Goal: Complete application form: Complete application form

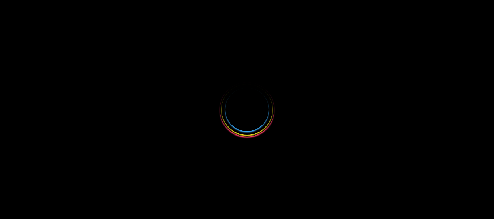
select select
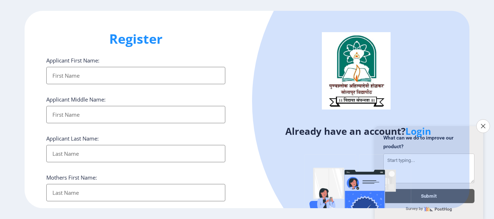
click at [59, 74] on input "Applicant First Name:" at bounding box center [135, 75] width 179 height 17
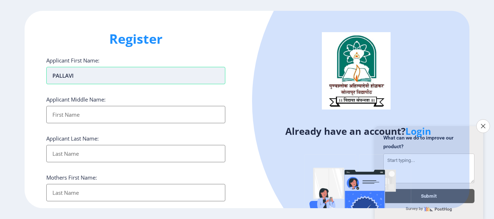
type input "PALLAVI"
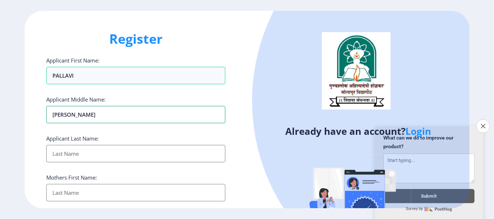
type input "[PERSON_NAME]"
type input "SAUNDALE"
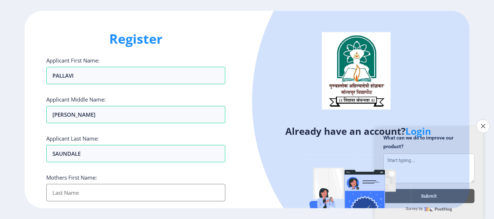
click at [141, 135] on div "Applicant Last Name: [PERSON_NAME]" at bounding box center [135, 148] width 179 height 27
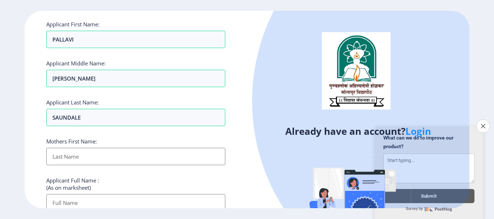
click at [101, 154] on input "Applicant First Name:" at bounding box center [135, 156] width 179 height 17
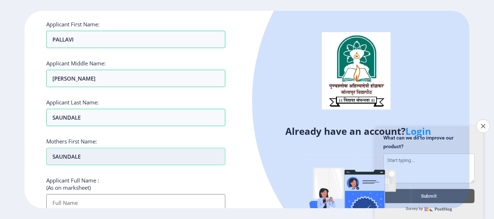
type input "SAUNDALE"
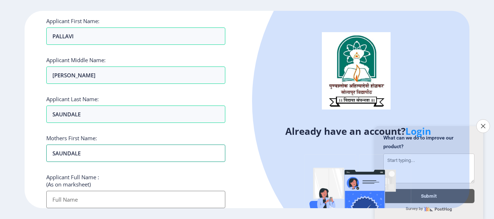
drag, startPoint x: 90, startPoint y: 155, endPoint x: 32, endPoint y: 152, distance: 58.7
click at [32, 152] on div "Register Applicant First Name: PALLAVI Applicant Middle Name: [PERSON_NAME] App…" at bounding box center [136, 109] width 222 height 197
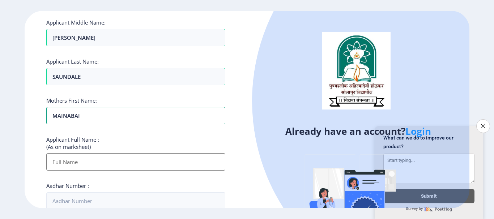
scroll to position [112, 0]
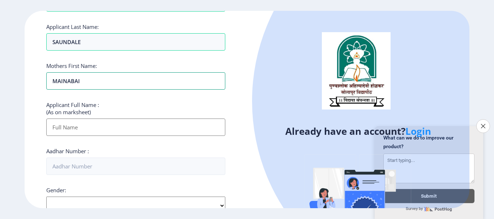
type input "MAINABAI"
click at [81, 128] on input "Applicant First Name:" at bounding box center [135, 127] width 179 height 17
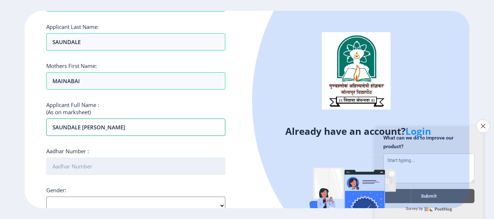
type input "SAUNDALE [PERSON_NAME]"
click at [86, 167] on input "Aadhar Number :" at bounding box center [135, 166] width 179 height 17
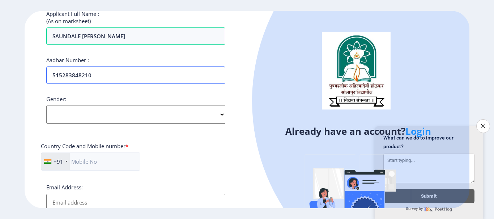
scroll to position [220, 0]
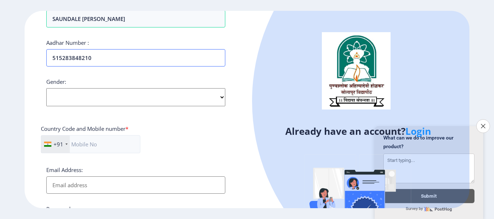
type input "515283848210"
click at [85, 90] on select "Select Gender [DEMOGRAPHIC_DATA] [DEMOGRAPHIC_DATA] Other" at bounding box center [135, 97] width 179 height 18
select select "[DEMOGRAPHIC_DATA]"
click at [46, 88] on select "Select Gender [DEMOGRAPHIC_DATA] [DEMOGRAPHIC_DATA] Other" at bounding box center [135, 97] width 179 height 18
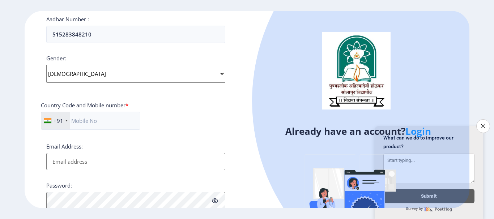
scroll to position [256, 0]
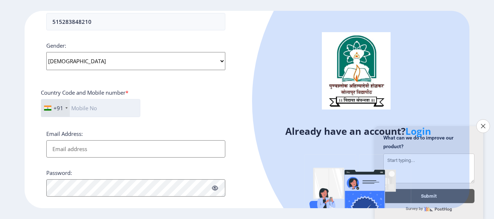
click at [83, 109] on input "text" at bounding box center [90, 108] width 99 height 18
type input "7030479491"
click at [73, 149] on input "Email Address:" at bounding box center [135, 148] width 179 height 17
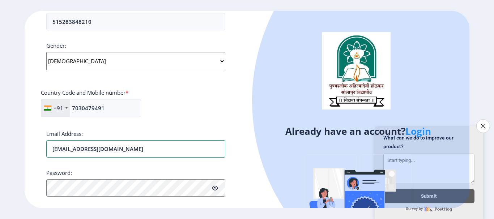
type input "[EMAIL_ADDRESS][DOMAIN_NAME]"
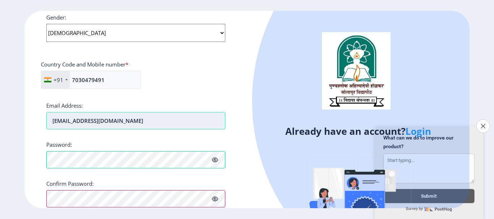
scroll to position [315, 0]
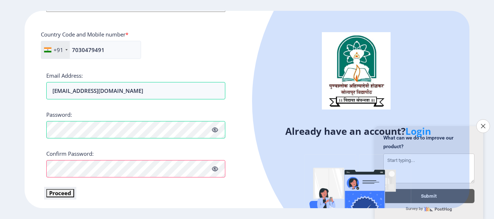
click at [59, 191] on button "Proceed" at bounding box center [60, 193] width 28 height 8
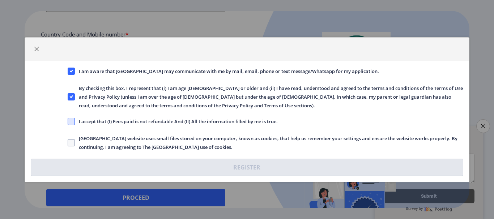
click at [69, 121] on span at bounding box center [71, 121] width 7 height 7
click at [68, 121] on input "I accept that (I) Fees paid is not refundable And (II) All the information fill…" at bounding box center [68, 121] width 0 height 0
checkbox input "true"
click at [71, 143] on span at bounding box center [71, 142] width 7 height 7
click at [68, 143] on input "[GEOGRAPHIC_DATA] website uses small files stored on your computer, known as co…" at bounding box center [68, 143] width 0 height 0
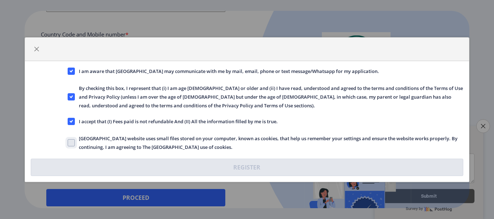
checkbox input "true"
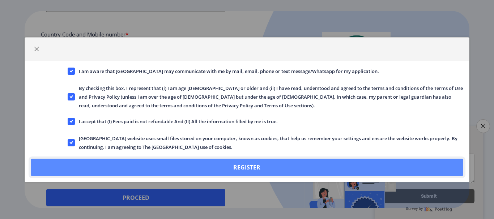
click at [225, 167] on button "Register" at bounding box center [247, 167] width 432 height 17
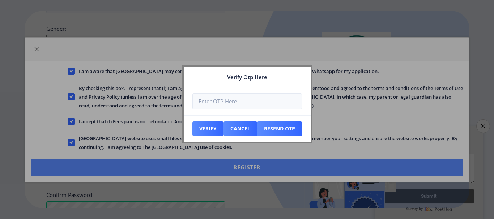
scroll to position [356, 0]
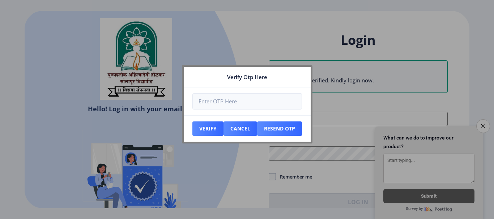
type input "[EMAIL_ADDRESS][DOMAIN_NAME]"
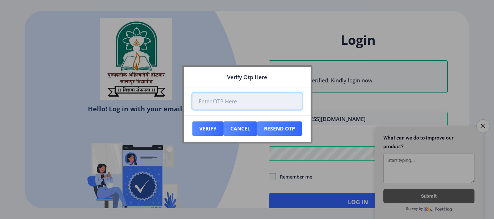
click at [253, 101] on input "number" at bounding box center [247, 101] width 110 height 16
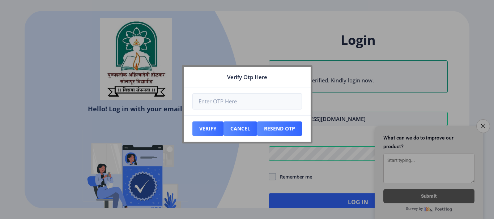
click at [296, 38] on div at bounding box center [247, 109] width 494 height 219
click at [224, 129] on button "Resend Otp" at bounding box center [207, 129] width 31 height 14
click at [224, 127] on button "Resend Otp" at bounding box center [207, 129] width 31 height 14
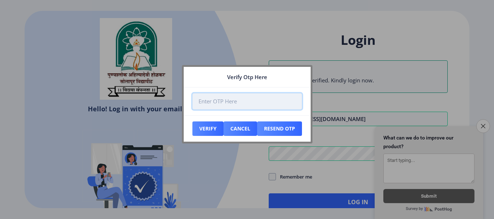
click at [224, 107] on input "number" at bounding box center [247, 101] width 110 height 16
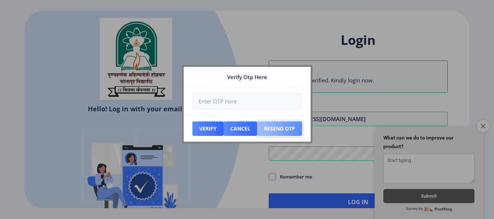
click at [224, 128] on button "Resend Otp" at bounding box center [207, 129] width 31 height 14
click at [343, 94] on div at bounding box center [247, 109] width 494 height 219
click at [344, 99] on div at bounding box center [247, 109] width 494 height 219
select select
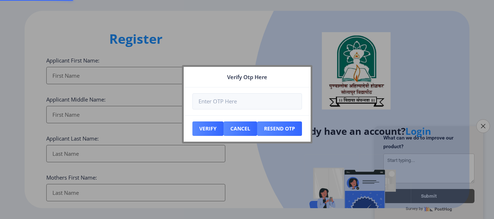
type input "[EMAIL_ADDRESS][DOMAIN_NAME]"
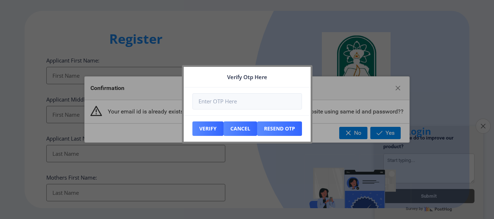
click at [485, 124] on icon "Close survey" at bounding box center [483, 126] width 5 height 5
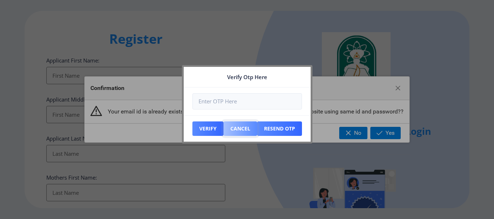
click at [224, 130] on button "Cancel" at bounding box center [207, 129] width 31 height 14
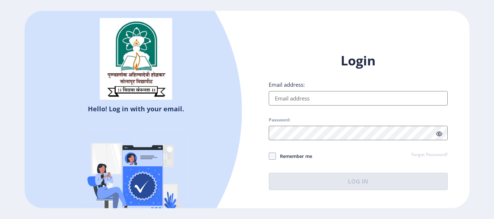
type input "[EMAIL_ADDRESS][DOMAIN_NAME]"
select select
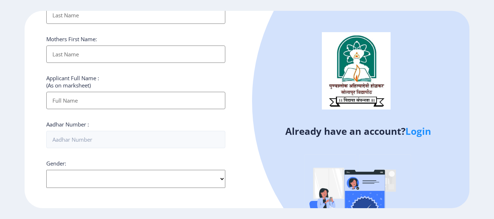
scroll to position [217, 0]
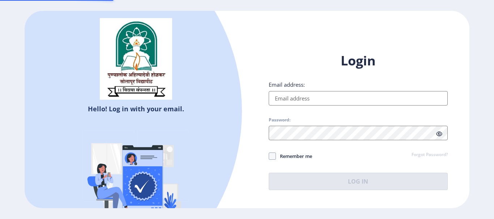
type input "[EMAIL_ADDRESS][DOMAIN_NAME]"
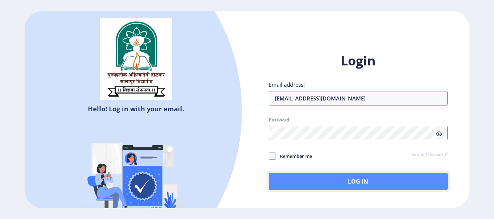
click at [352, 181] on button "Log In" at bounding box center [358, 181] width 179 height 17
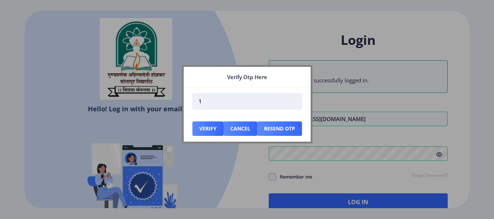
click at [293, 100] on input "1" at bounding box center [247, 101] width 110 height 16
click at [293, 103] on input "0" at bounding box center [247, 101] width 110 height 16
drag, startPoint x: 226, startPoint y: 106, endPoint x: 190, endPoint y: 106, distance: 35.8
click at [190, 106] on nb-card-body "0" at bounding box center [247, 102] width 127 height 28
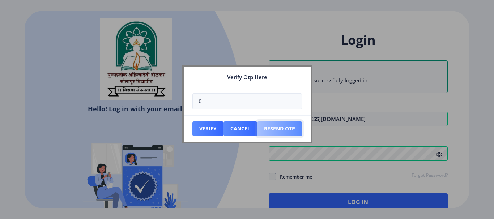
click at [224, 130] on button "Resend Otp" at bounding box center [207, 129] width 31 height 14
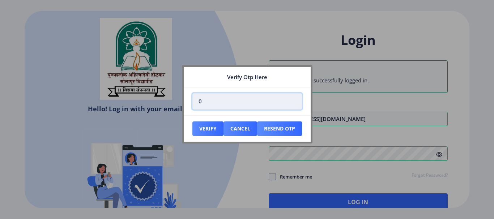
click at [211, 103] on input "0" at bounding box center [247, 101] width 110 height 16
type input "0"
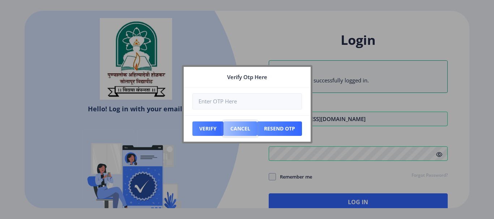
click at [224, 132] on button "Cancel" at bounding box center [207, 129] width 31 height 14
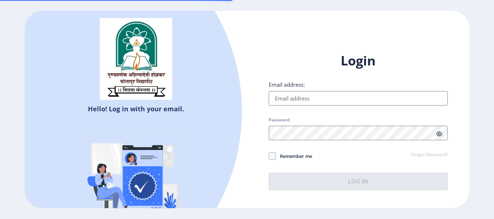
type input "[EMAIL_ADDRESS][DOMAIN_NAME]"
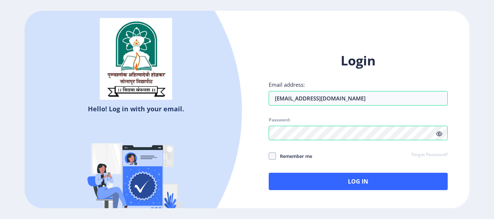
click at [440, 133] on icon at bounding box center [439, 133] width 6 height 5
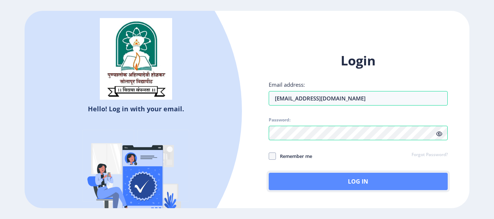
click at [345, 180] on button "Log In" at bounding box center [358, 181] width 179 height 17
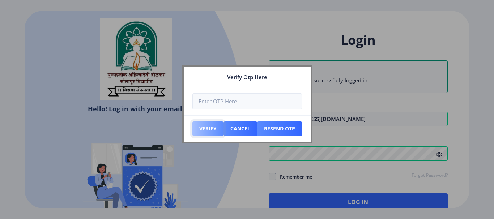
click at [210, 129] on button "Verify" at bounding box center [207, 129] width 31 height 14
click at [224, 127] on button "Cancel" at bounding box center [207, 129] width 31 height 14
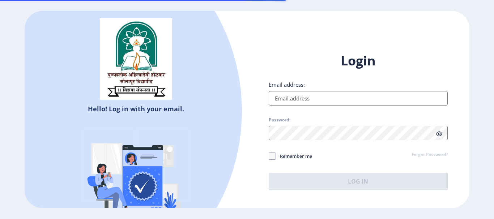
type input "[EMAIL_ADDRESS][DOMAIN_NAME]"
select select
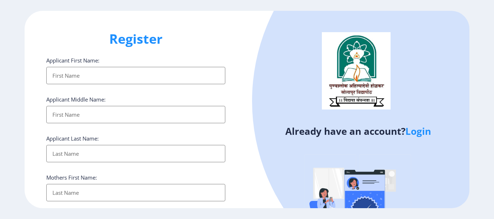
select select
click at [93, 78] on input "Applicant First Name:" at bounding box center [135, 75] width 179 height 17
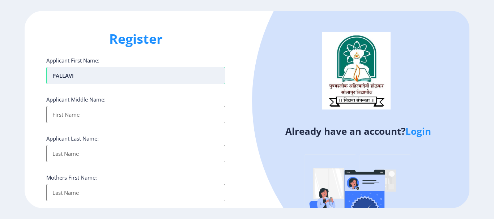
type input "PALLAVI"
type input "[PERSON_NAME]"
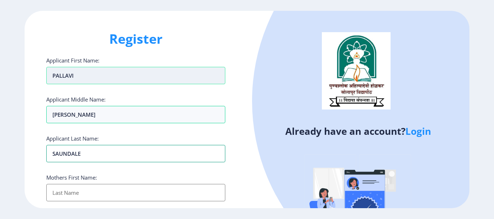
type input "SAUNDALE"
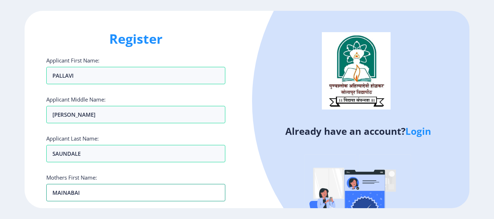
type input "MAINABAI"
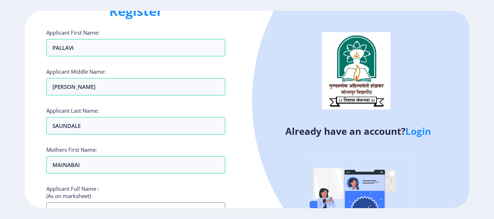
scroll to position [72, 0]
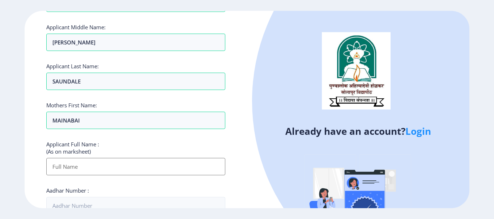
click at [109, 166] on input "Applicant First Name:" at bounding box center [135, 166] width 179 height 17
type input "SAUNDALE [PERSON_NAME]"
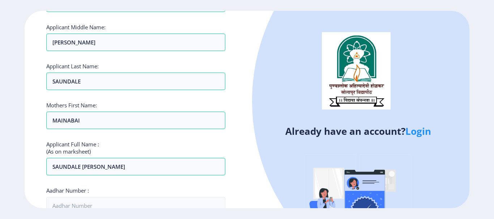
click at [158, 149] on div "Applicant Full Name : (As on marksheet) SAUNDALE PALLAVI MAHADEO" at bounding box center [135, 158] width 179 height 35
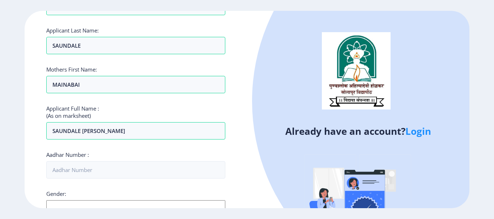
scroll to position [145, 0]
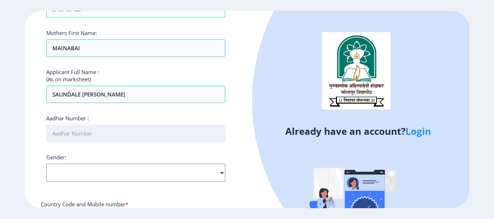
click at [104, 136] on input "Aadhar Number :" at bounding box center [135, 133] width 179 height 17
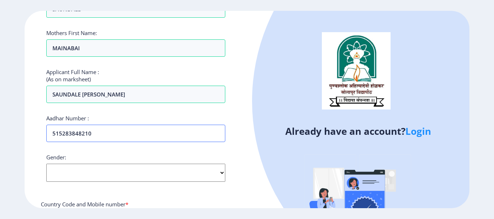
type input "515283848210"
click at [168, 168] on select "Select Gender [DEMOGRAPHIC_DATA] [DEMOGRAPHIC_DATA] Other" at bounding box center [135, 173] width 179 height 18
select select "[DEMOGRAPHIC_DATA]"
click at [46, 164] on select "Select Gender [DEMOGRAPHIC_DATA] [DEMOGRAPHIC_DATA] Other" at bounding box center [135, 173] width 179 height 18
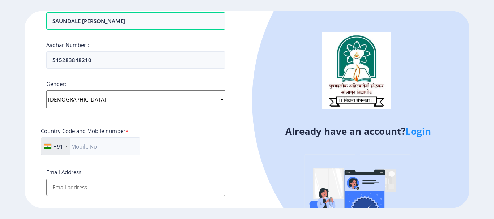
scroll to position [253, 0]
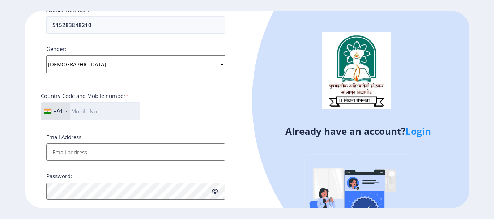
click at [91, 111] on input "text" at bounding box center [90, 111] width 99 height 18
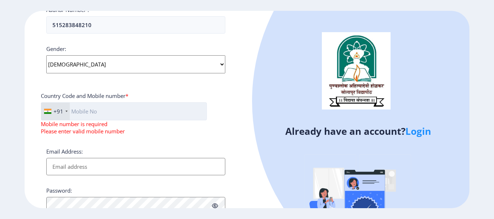
click at [148, 112] on input "text" at bounding box center [124, 111] width 166 height 18
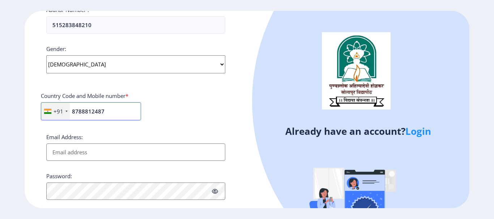
type input "8788812487"
click at [107, 154] on input "Email Address:" at bounding box center [135, 152] width 179 height 17
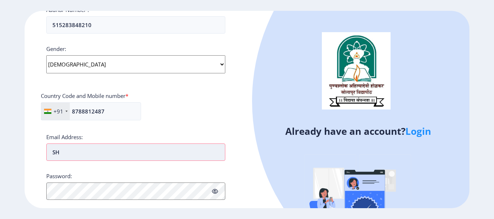
type input "S"
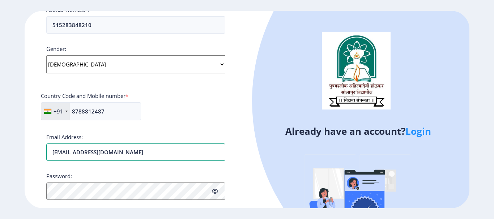
type input "shreetejdhavan@gmail.com"
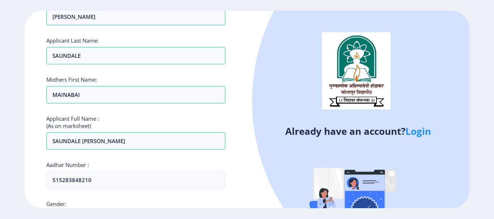
scroll to position [109, 0]
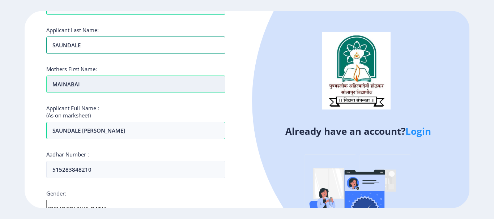
drag, startPoint x: 88, startPoint y: 45, endPoint x: 78, endPoint y: 76, distance: 32.8
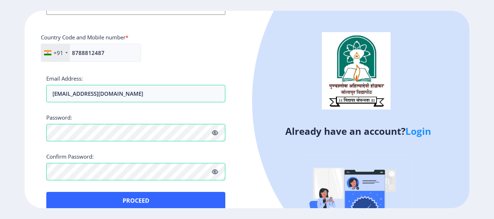
scroll to position [324, 0]
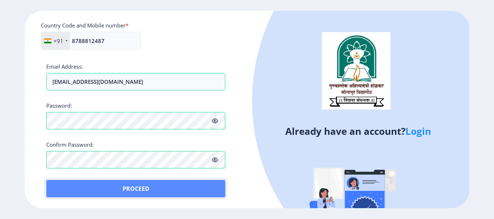
click at [128, 188] on button "Proceed" at bounding box center [135, 188] width 179 height 17
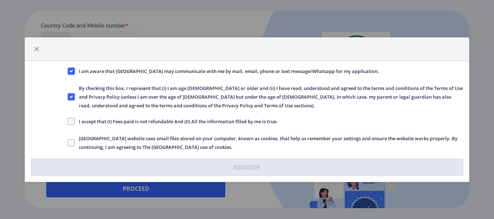
drag, startPoint x: 73, startPoint y: 119, endPoint x: 72, endPoint y: 125, distance: 5.8
click at [72, 121] on span at bounding box center [71, 121] width 7 height 7
click at [68, 121] on input "I accept that (I) Fees paid is not refundable And (II) All the information fill…" at bounding box center [68, 121] width 0 height 0
checkbox input "true"
click at [73, 141] on span at bounding box center [71, 142] width 7 height 7
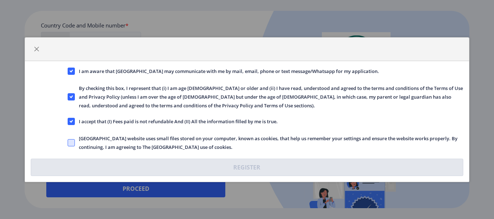
click at [68, 143] on input "[GEOGRAPHIC_DATA] website uses small files stored on your computer, known as co…" at bounding box center [68, 143] width 0 height 0
checkbox input "true"
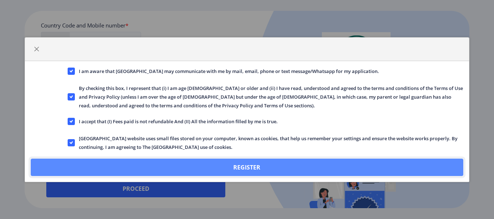
click at [248, 165] on button "Register" at bounding box center [247, 167] width 432 height 17
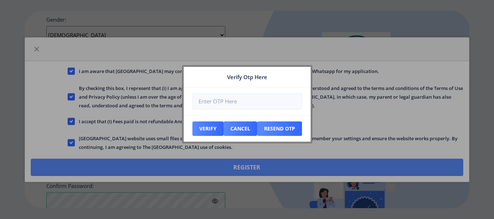
scroll to position [365, 0]
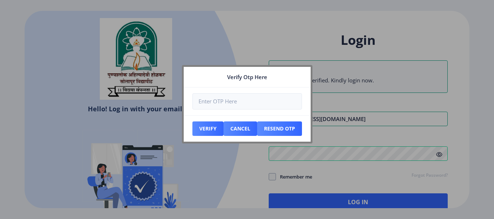
type input "shreetejdhavan@gmail.com"
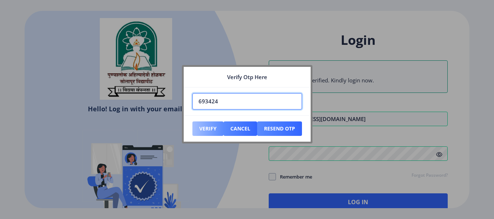
type input "693424"
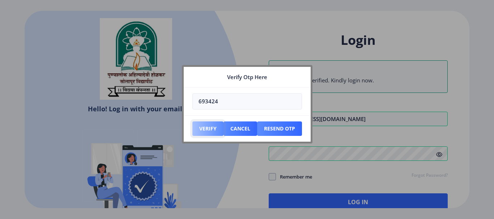
click at [204, 127] on button "Verify" at bounding box center [207, 129] width 31 height 14
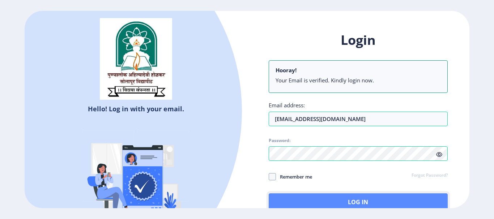
click at [338, 200] on button "Log In" at bounding box center [358, 202] width 179 height 17
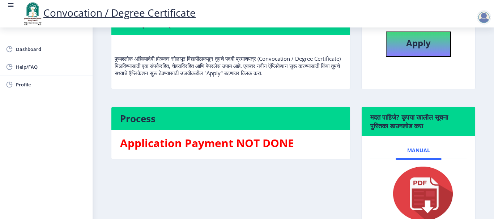
scroll to position [30, 0]
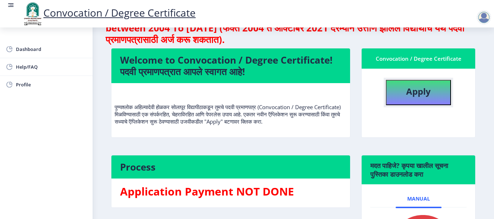
click at [414, 90] on b "Apply" at bounding box center [418, 91] width 25 height 12
select select
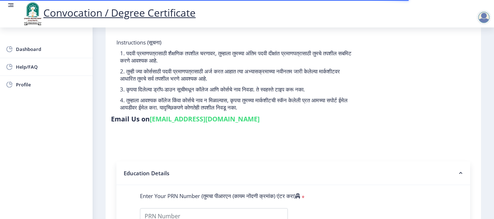
scroll to position [72, 0]
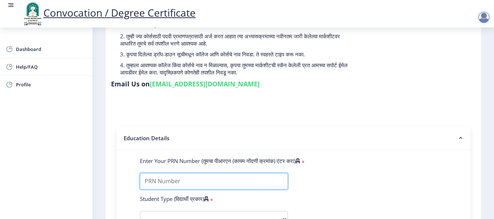
click at [188, 184] on input "Enter Your PRN Number (तुमचा पीआरएन (कायम नोंदणी क्रमांक) एंटर करा)" at bounding box center [214, 181] width 148 height 16
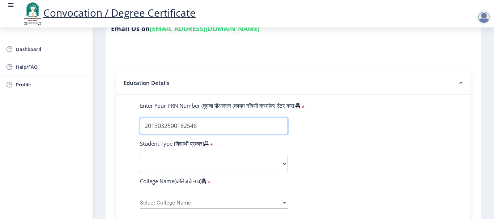
scroll to position [181, 0]
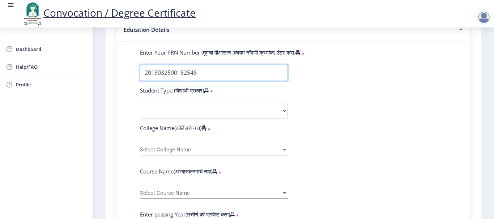
type input "2013032500182546"
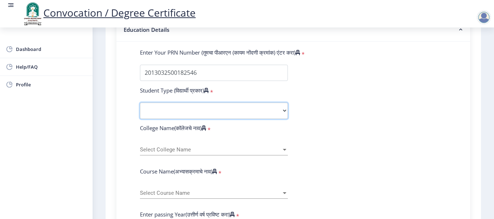
click at [150, 112] on select "Select Student Type Regular External" at bounding box center [214, 111] width 148 height 16
select select "Regular"
click at [140, 103] on select "Select Student Type Regular External" at bounding box center [214, 111] width 148 height 16
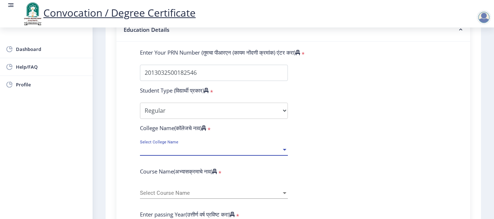
click at [161, 152] on span "Select College Name" at bounding box center [210, 150] width 141 height 6
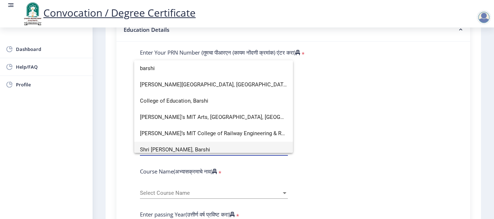
type input "barshi"
click at [186, 149] on span "Shri Shivaji Mahavidyalaya, Barshi" at bounding box center [213, 150] width 147 height 16
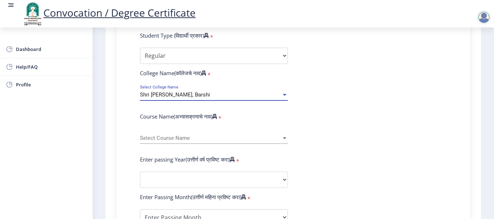
scroll to position [253, 0]
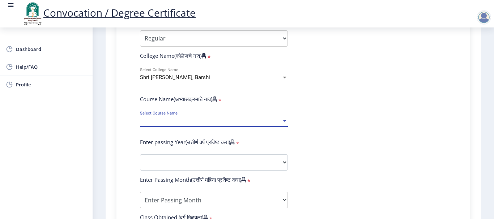
click at [172, 121] on span "Select Course Name" at bounding box center [210, 121] width 141 height 6
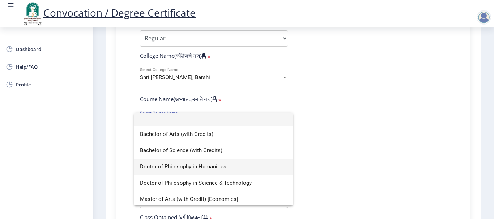
scroll to position [0, 0]
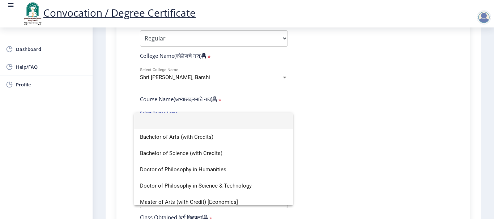
click at [345, 127] on div at bounding box center [247, 109] width 494 height 219
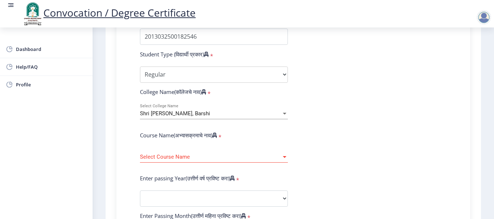
scroll to position [253, 0]
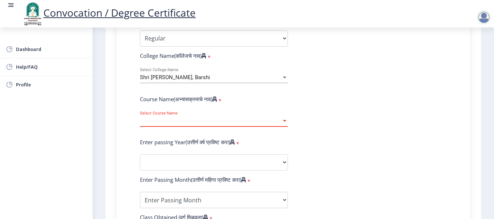
click at [172, 122] on span "Select Course Name" at bounding box center [210, 121] width 141 height 6
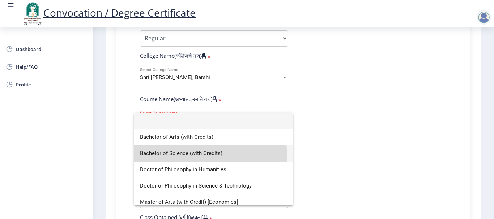
click at [208, 156] on span "Bachelor of Science (with Credits)" at bounding box center [213, 153] width 147 height 16
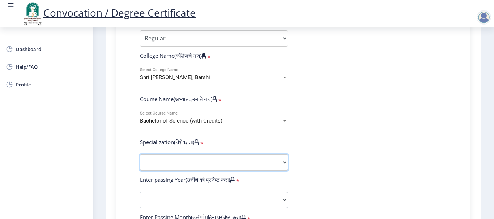
click at [195, 159] on select "Specialization Botany Chemistry Computer Science Electronics Geology Mathematic…" at bounding box center [214, 162] width 148 height 16
select select "Physics"
click at [140, 154] on select "Specialization Botany Chemistry Computer Science Electronics Geology Mathematic…" at bounding box center [214, 162] width 148 height 16
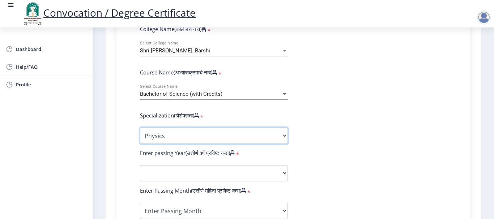
scroll to position [326, 0]
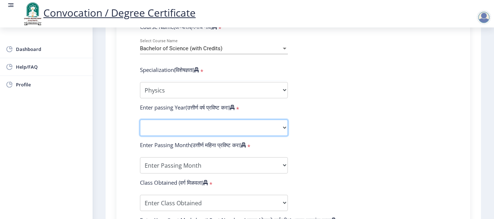
click at [183, 127] on select "2025 2024 2023 2022 2021 2020 2019 2018 2017 2016 2015 2014 2013 2012 2011 2010…" at bounding box center [214, 128] width 148 height 16
select select "2016"
click at [140, 120] on select "2025 2024 2023 2022 2021 2020 2019 2018 2017 2016 2015 2014 2013 2012 2011 2010…" at bounding box center [214, 128] width 148 height 16
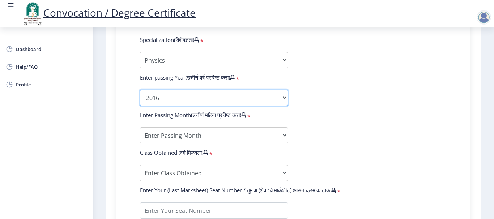
scroll to position [398, 0]
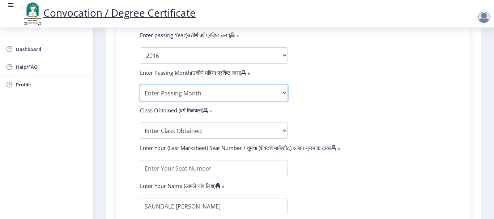
click at [176, 94] on select "Enter Passing Month March April May October November December" at bounding box center [214, 93] width 148 height 16
select select "March"
click at [140, 85] on select "Enter Passing Month March April May October November December" at bounding box center [214, 93] width 148 height 16
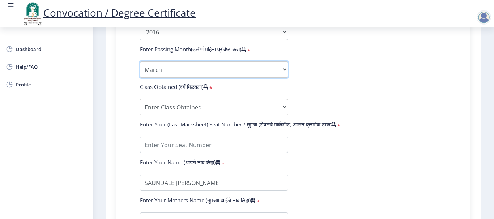
scroll to position [434, 0]
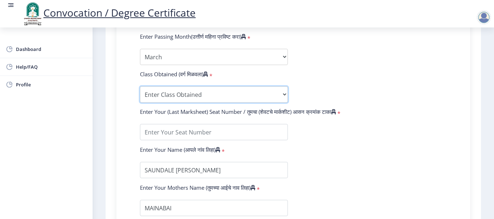
click at [172, 89] on select "Enter Class Obtained FIRST CLASS WITH DISTINCTION FIRST CLASS HIGHER SECOND CLA…" at bounding box center [214, 94] width 148 height 16
select select "SECOND CLASS"
click at [140, 86] on select "Enter Class Obtained FIRST CLASS WITH DISTINCTION FIRST CLASS HIGHER SECOND CLA…" at bounding box center [214, 94] width 148 height 16
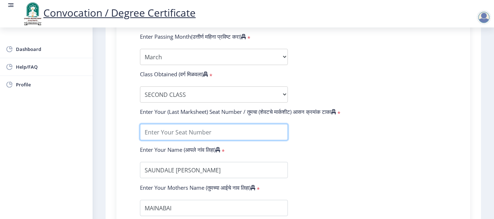
click at [178, 133] on input "textarea" at bounding box center [214, 132] width 148 height 16
type input "3"
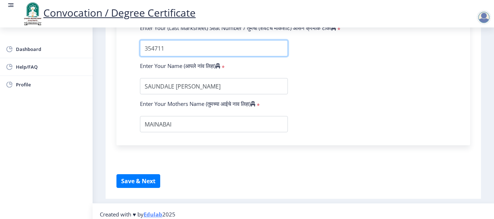
scroll to position [524, 0]
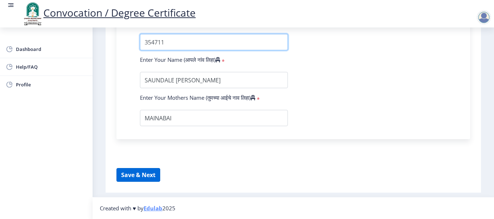
type input "354711"
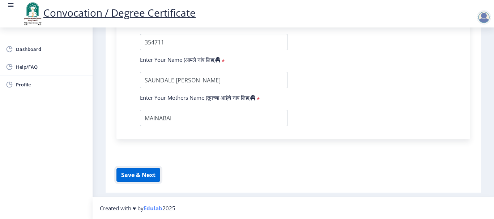
click at [139, 175] on button "Save & Next" at bounding box center [138, 175] width 44 height 14
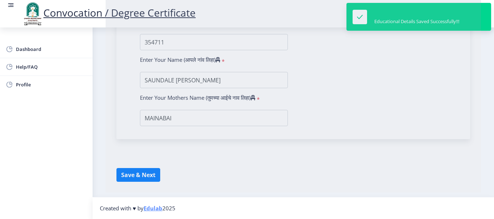
select select
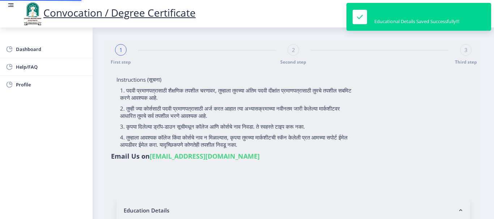
type input "2013032500182546"
select select "Regular"
select select "2016"
select select "March"
select select "SECOND CLASS"
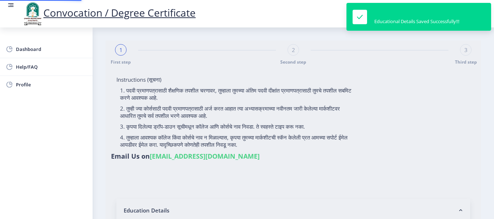
type input "354711"
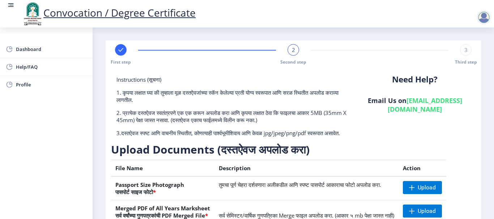
click at [294, 49] on span "2" at bounding box center [293, 49] width 3 height 7
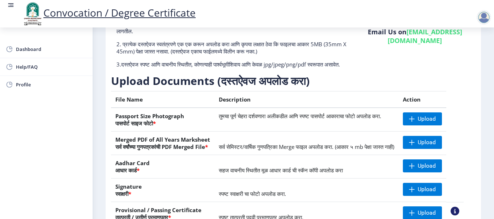
scroll to position [145, 0]
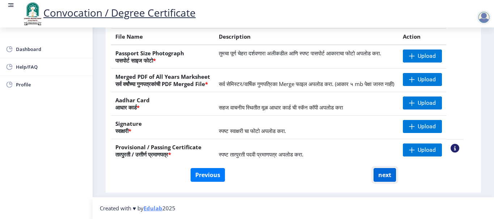
click at [380, 178] on button "next" at bounding box center [385, 175] width 22 height 14
select select
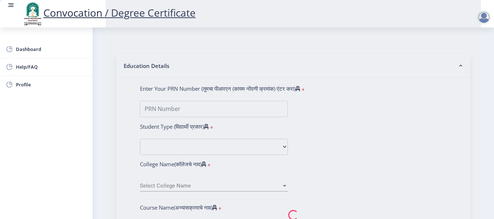
scroll to position [0, 0]
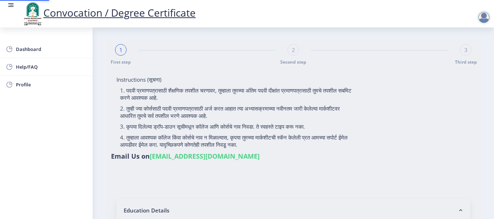
type input "SAUNDALE [PERSON_NAME]"
type input "MAINABAI"
type input "2013032500182546"
select select "Regular"
select select "2016"
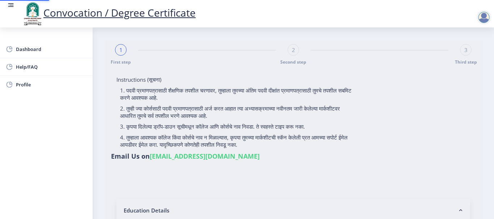
select select "March"
select select "SECOND CLASS"
type input "354711"
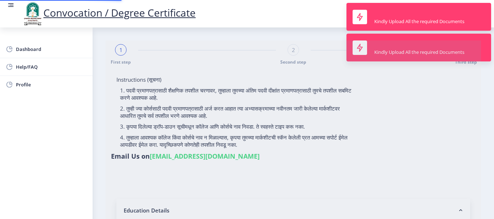
select select "Physics"
